Goal: Navigation & Orientation: Find specific page/section

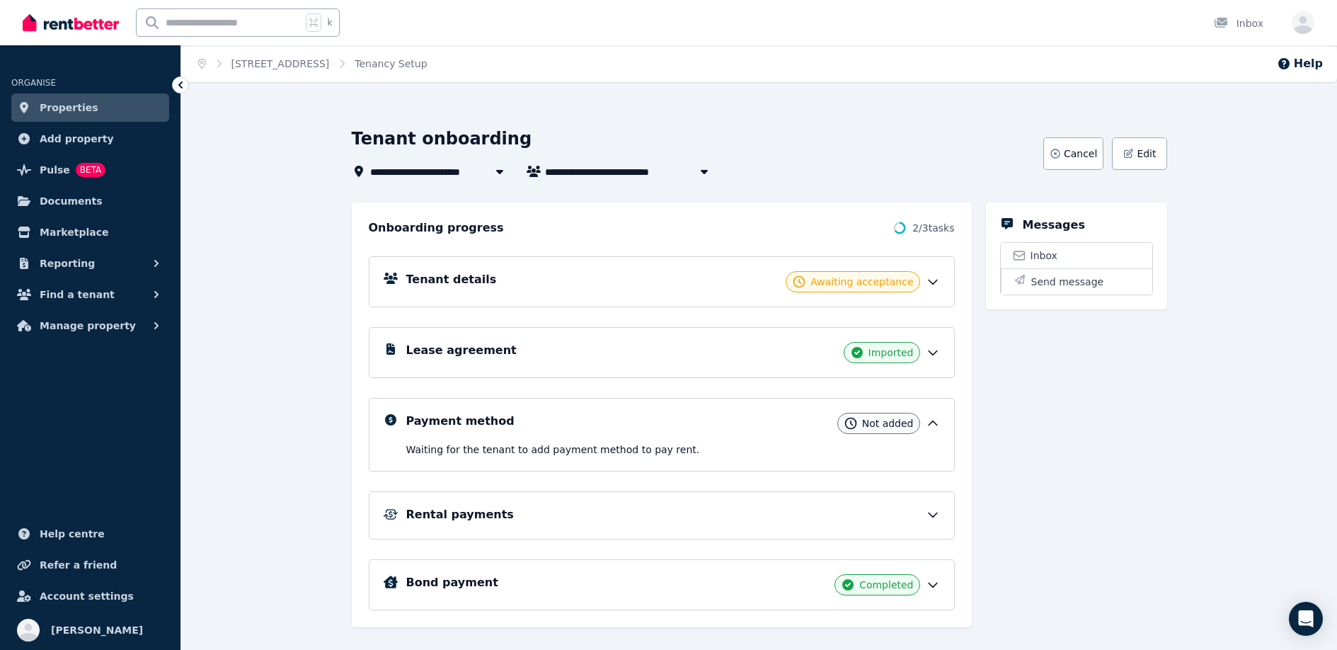
click at [927, 152] on div "Tenant onboarding" at bounding box center [693, 140] width 683 height 27
click at [245, 63] on link "[STREET_ADDRESS]" at bounding box center [281, 63] width 98 height 11
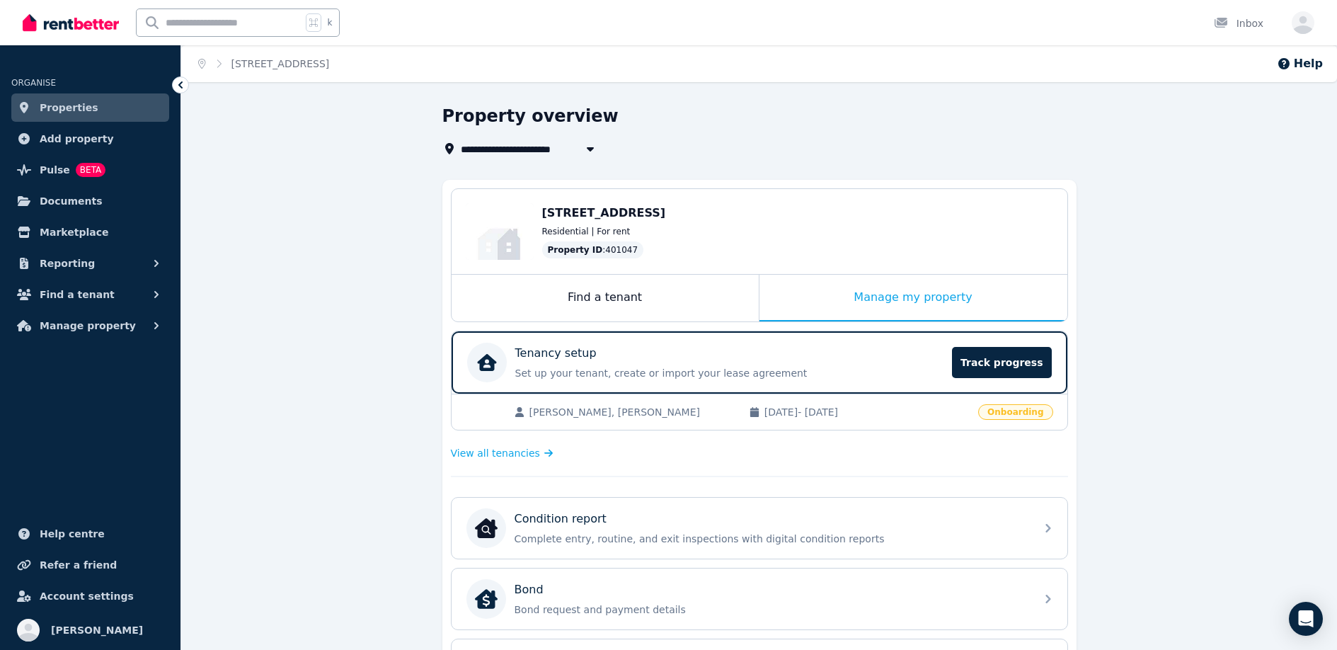
click at [97, 112] on link "Properties" at bounding box center [90, 107] width 158 height 28
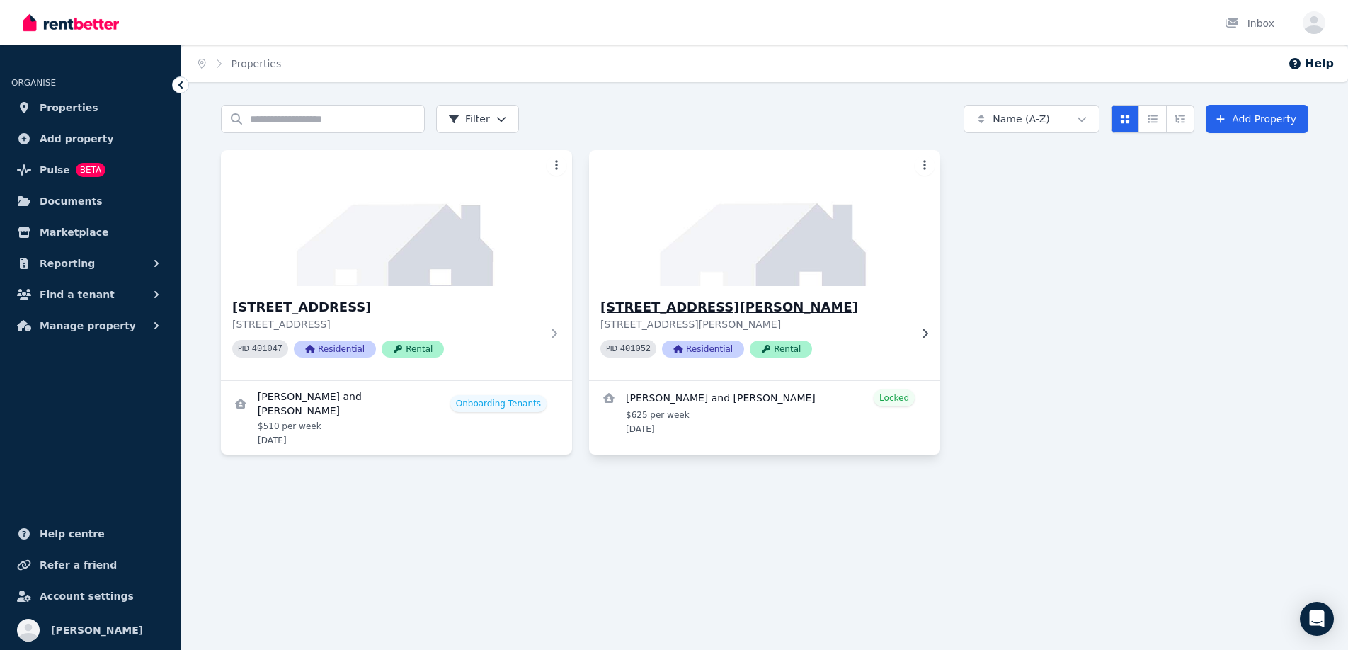
click at [775, 278] on img at bounding box center [765, 218] width 369 height 143
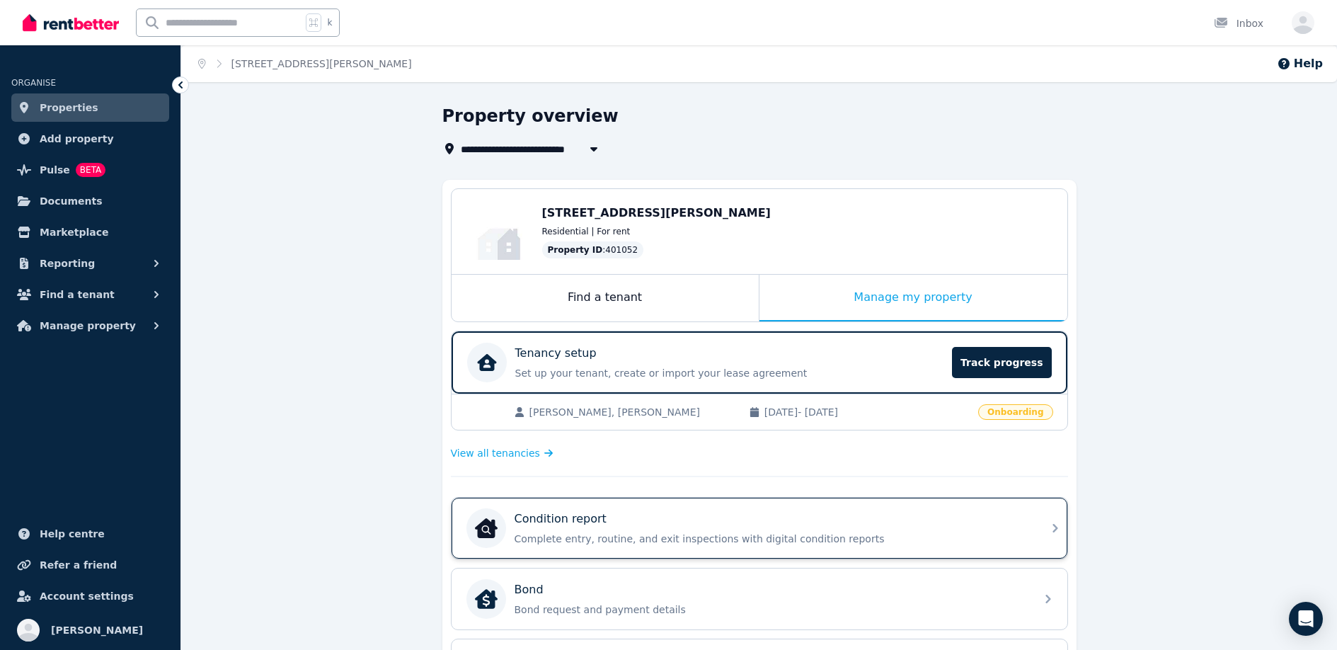
click at [774, 530] on div "Condition report Complete entry, routine, and exit inspections with digital con…" at bounding box center [771, 527] width 513 height 35
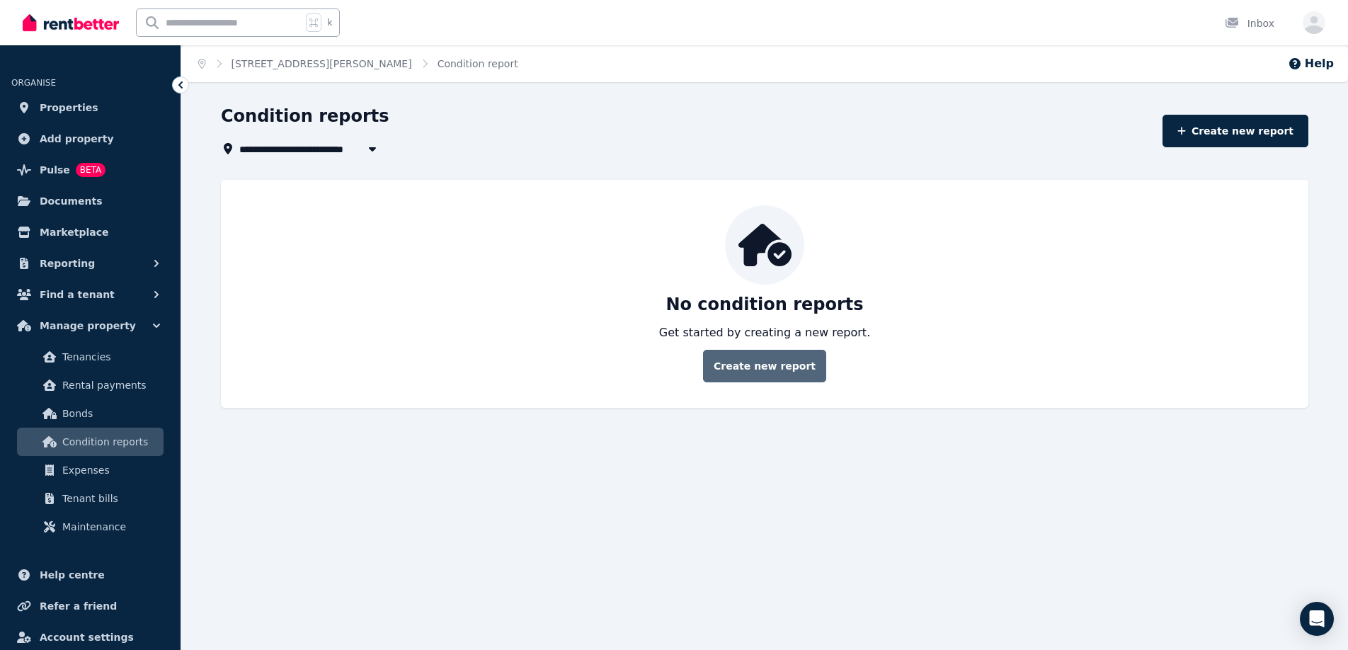
click at [766, 363] on link "Create new report" at bounding box center [764, 366] width 123 height 33
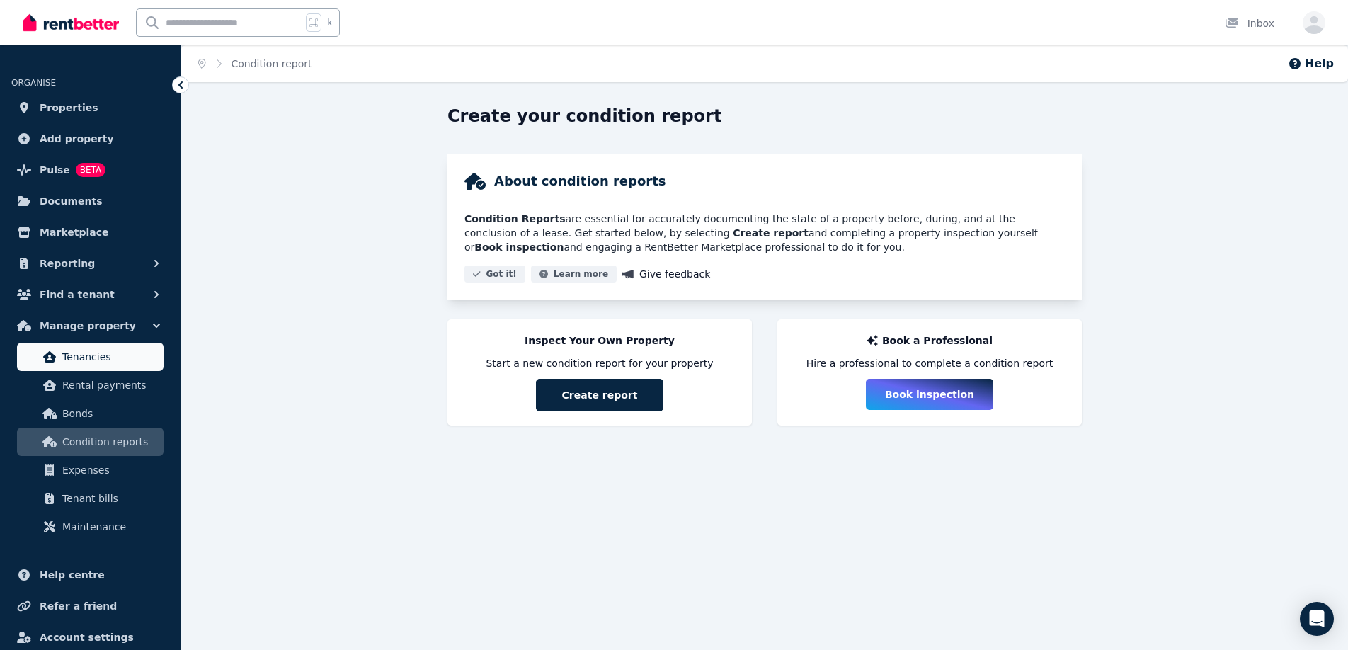
click at [86, 355] on span "Tenancies" at bounding box center [110, 356] width 96 height 17
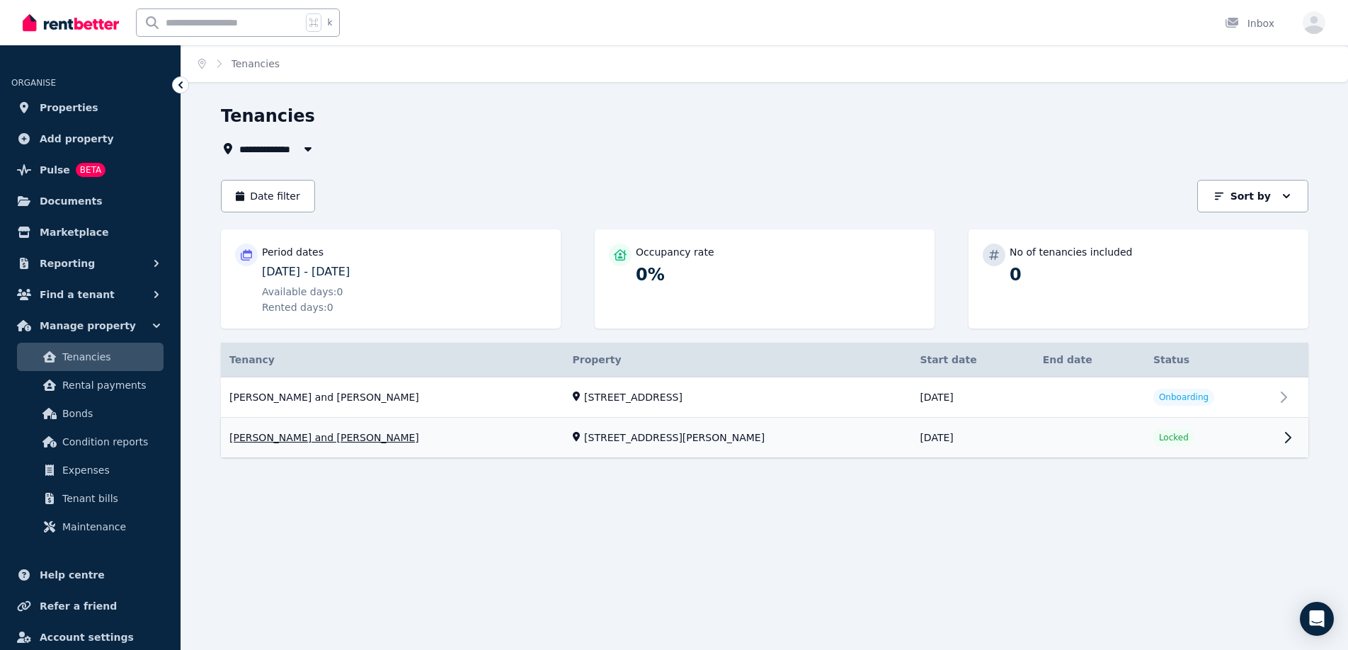
click at [619, 440] on link "View property details" at bounding box center [764, 438] width 1087 height 40
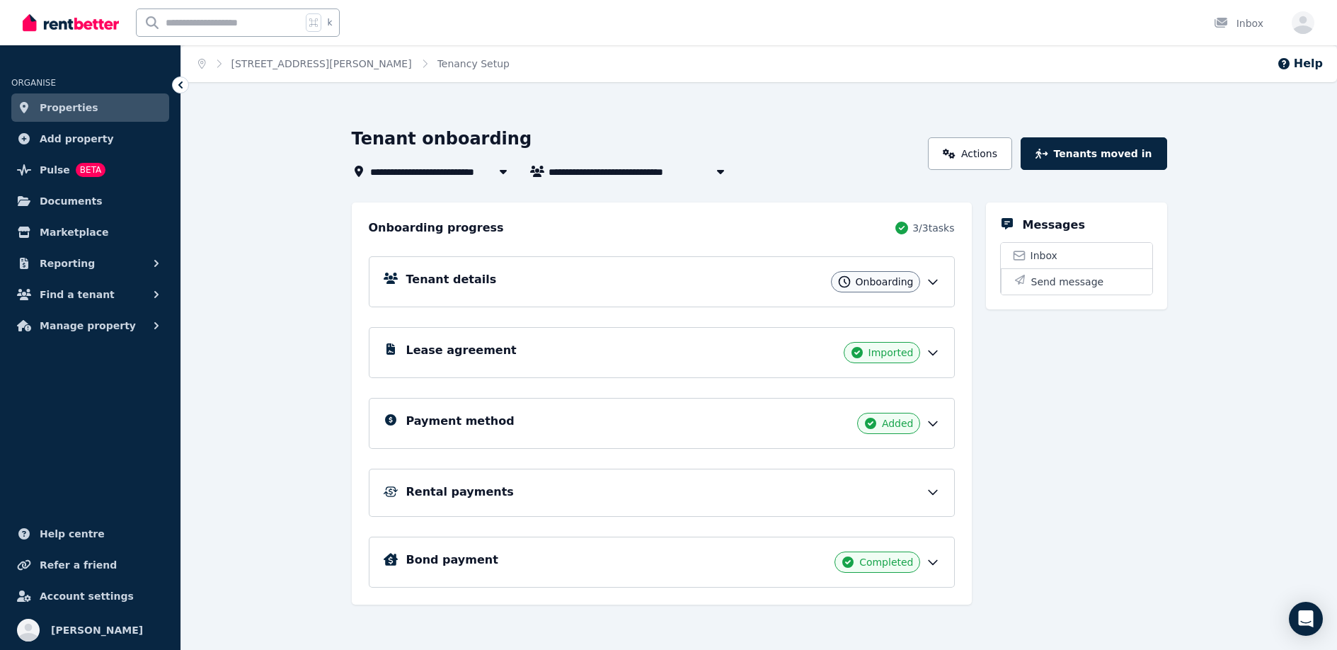
click at [468, 493] on h5 "Rental payments" at bounding box center [460, 492] width 108 height 17
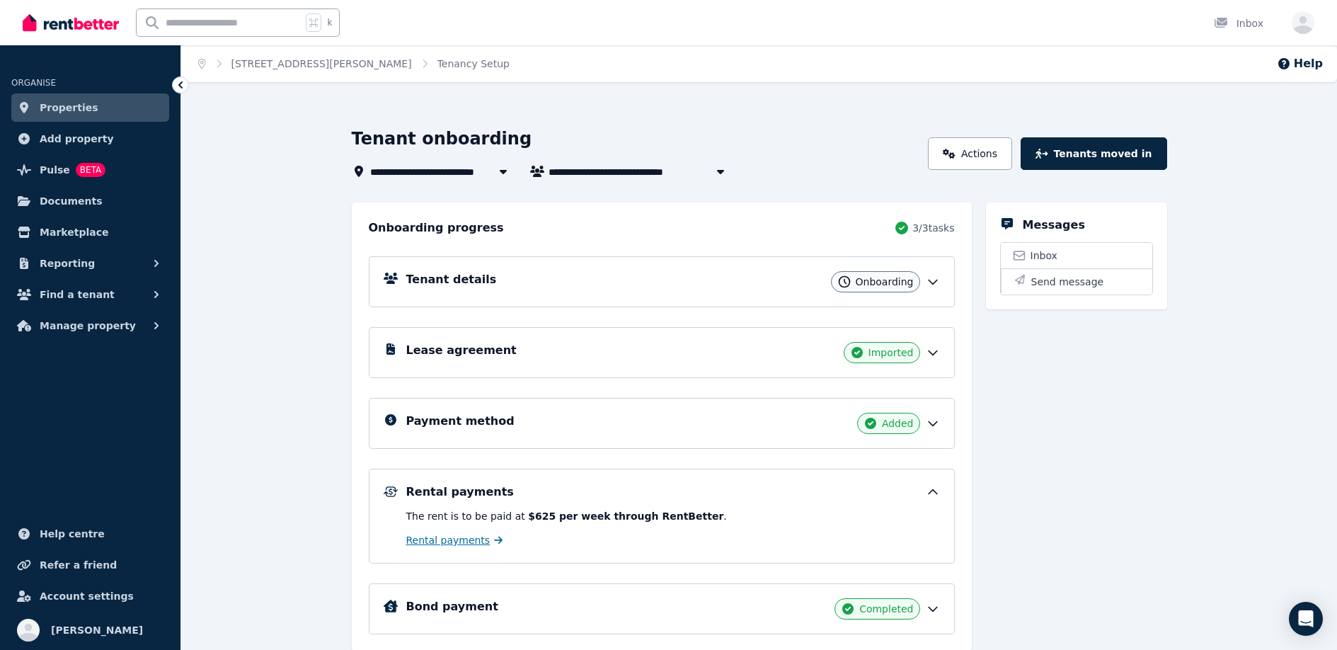
click at [460, 540] on span "Rental payments" at bounding box center [448, 540] width 84 height 14
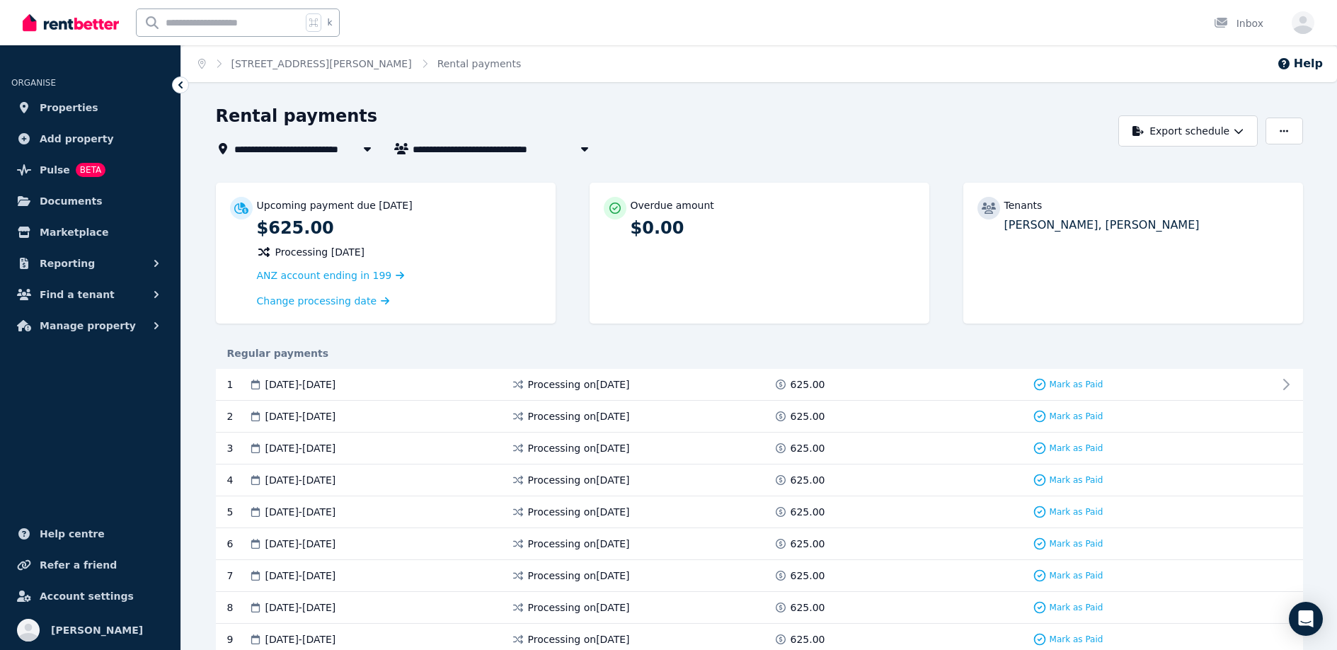
click at [808, 130] on div "Rental payments" at bounding box center [664, 118] width 896 height 27
